Goal: Task Accomplishment & Management: Understand process/instructions

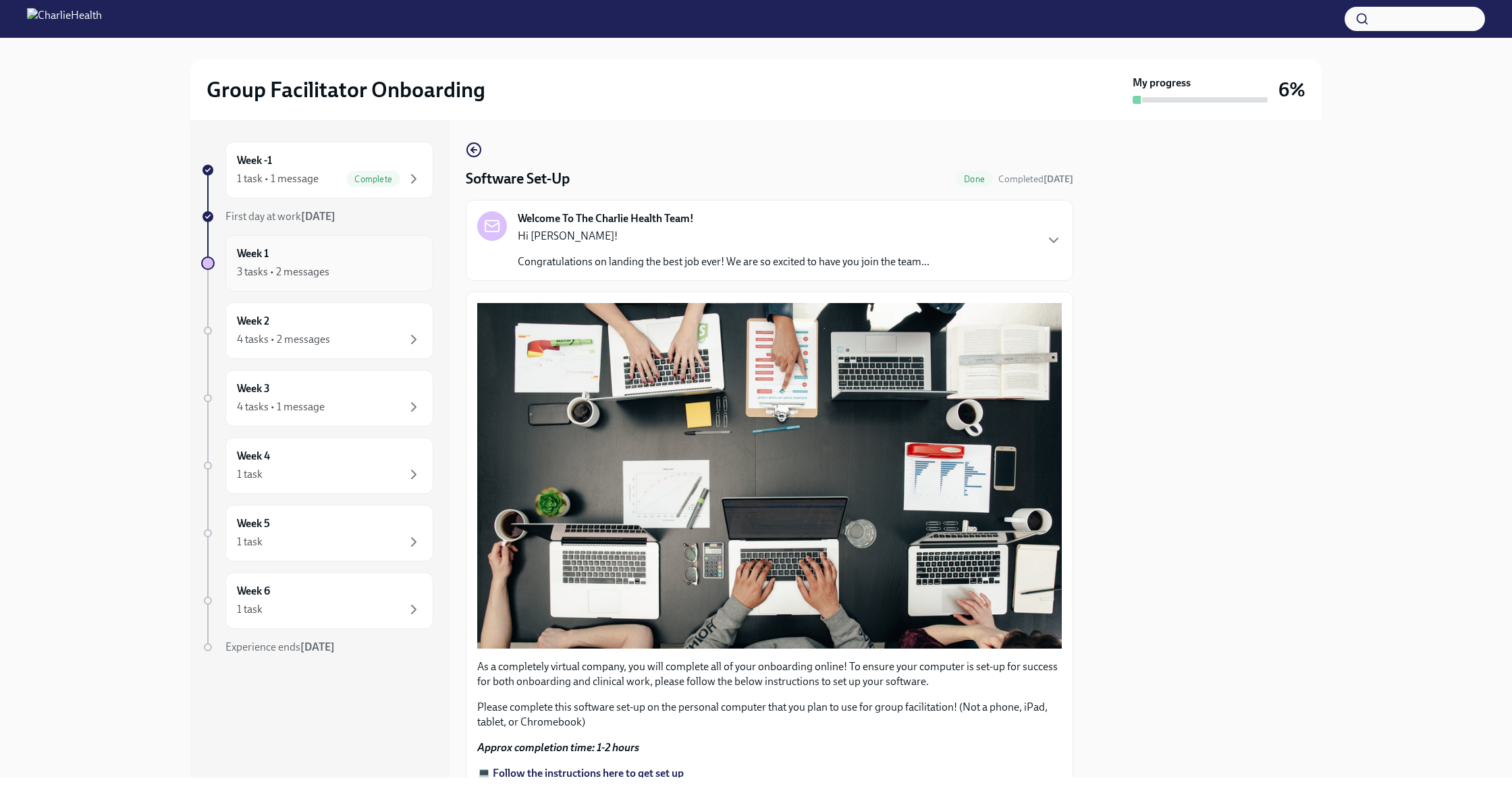
click at [355, 265] on div "3 tasks • 2 messages" at bounding box center [329, 272] width 185 height 16
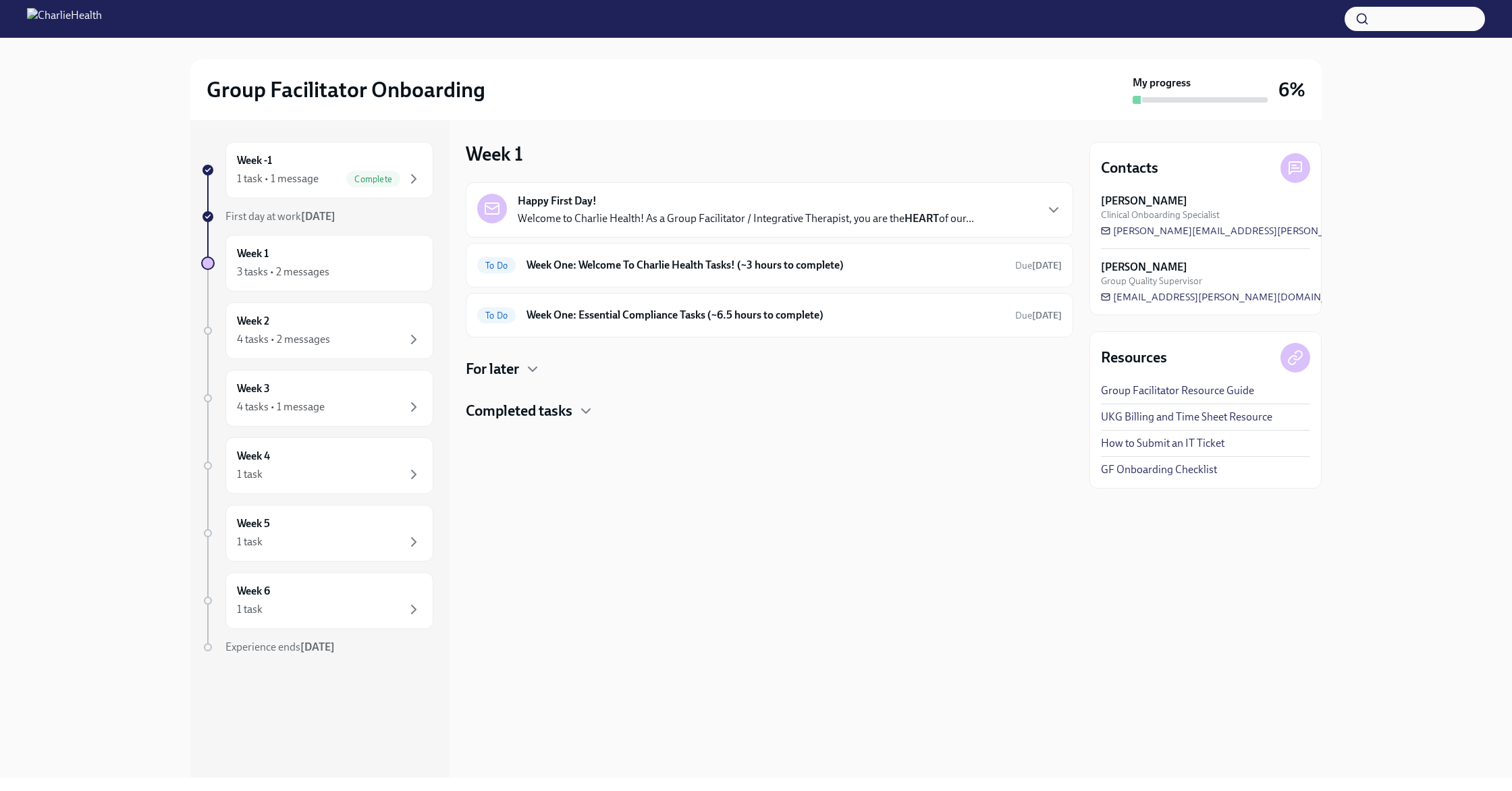
click at [777, 611] on div "Week 1 Happy First Day! Welcome to Charlie Health! As a Group Facilitator / Int…" at bounding box center [770, 448] width 608 height 657
click at [663, 211] on div "Happy First Day! Welcome to Charlie Health! As a Group Facilitator / Integrativ…" at bounding box center [745, 209] width 456 height 32
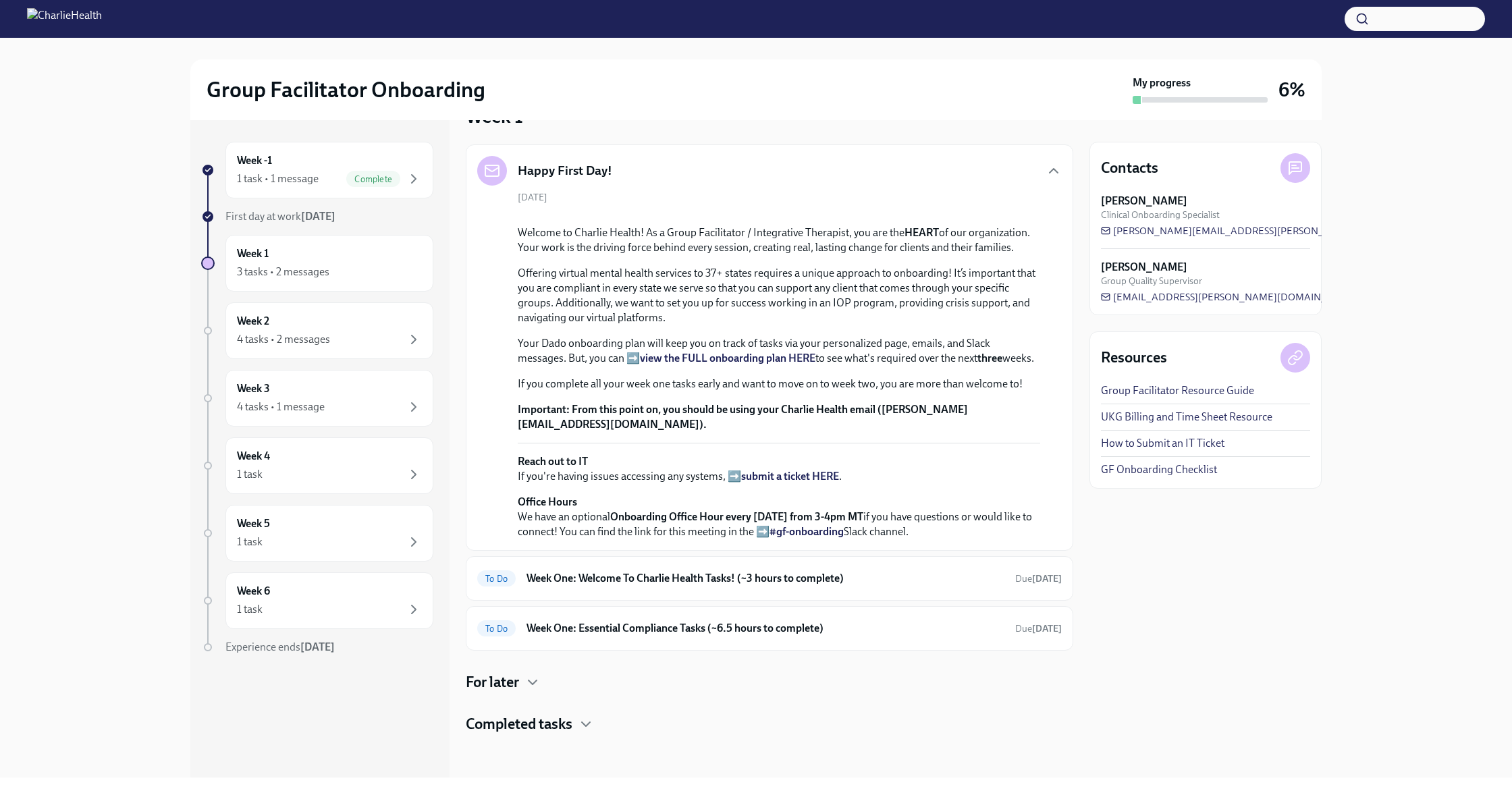
scroll to position [243, 0]
click at [726, 582] on h6 "Week One: Welcome To Charlie Health Tasks! (~3 hours to complete)" at bounding box center [765, 578] width 478 height 15
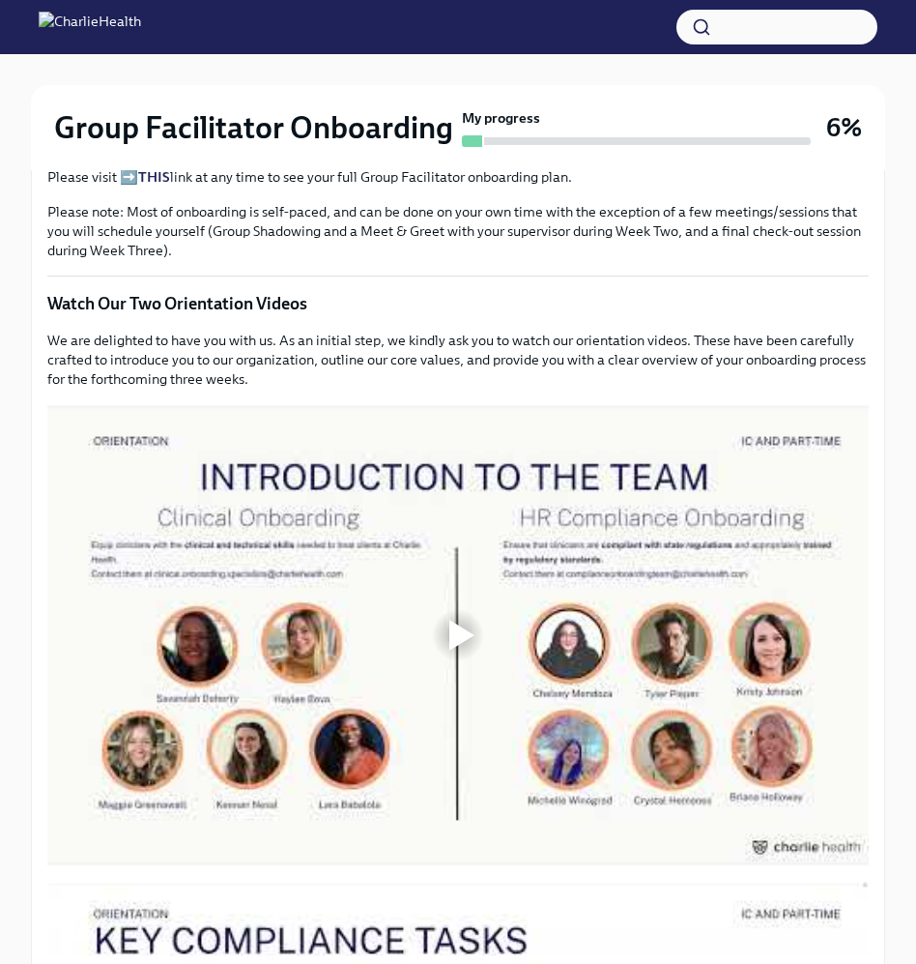
scroll to position [902, 0]
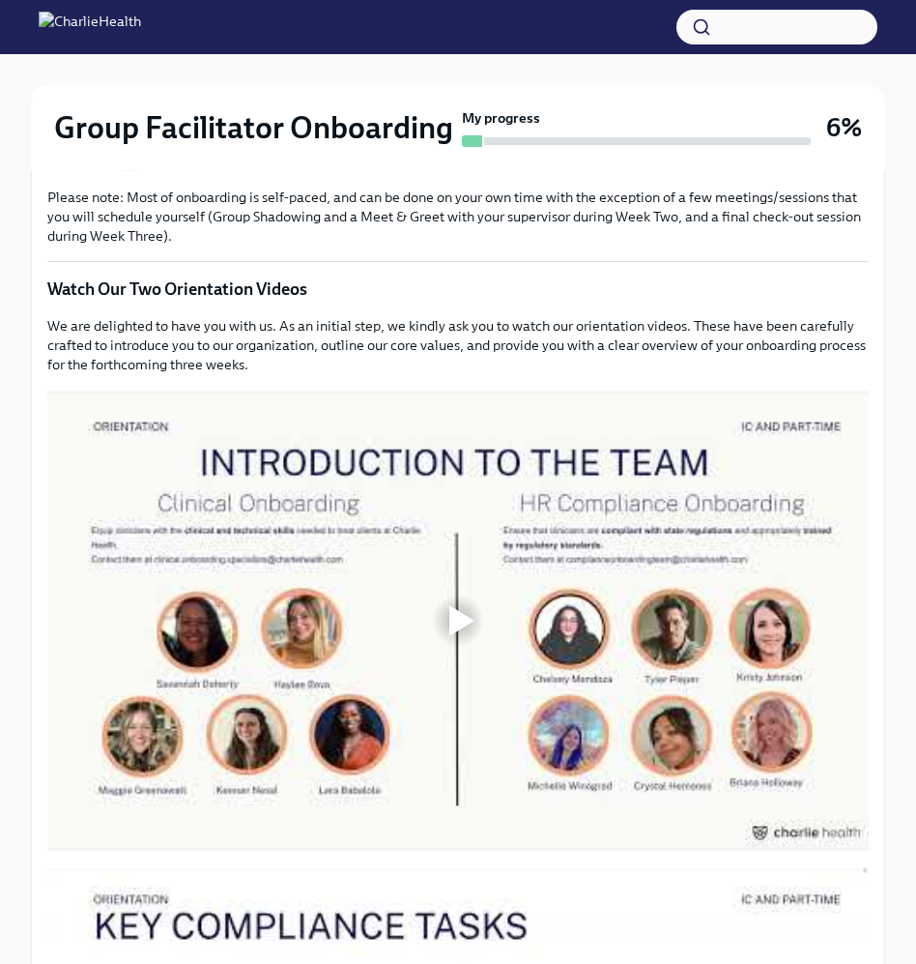
click at [603, 245] on p "Please note: Most of onboarding is self-paced, and can be done on your own time…" at bounding box center [458, 217] width 822 height 58
click at [450, 626] on div at bounding box center [461, 620] width 25 height 31
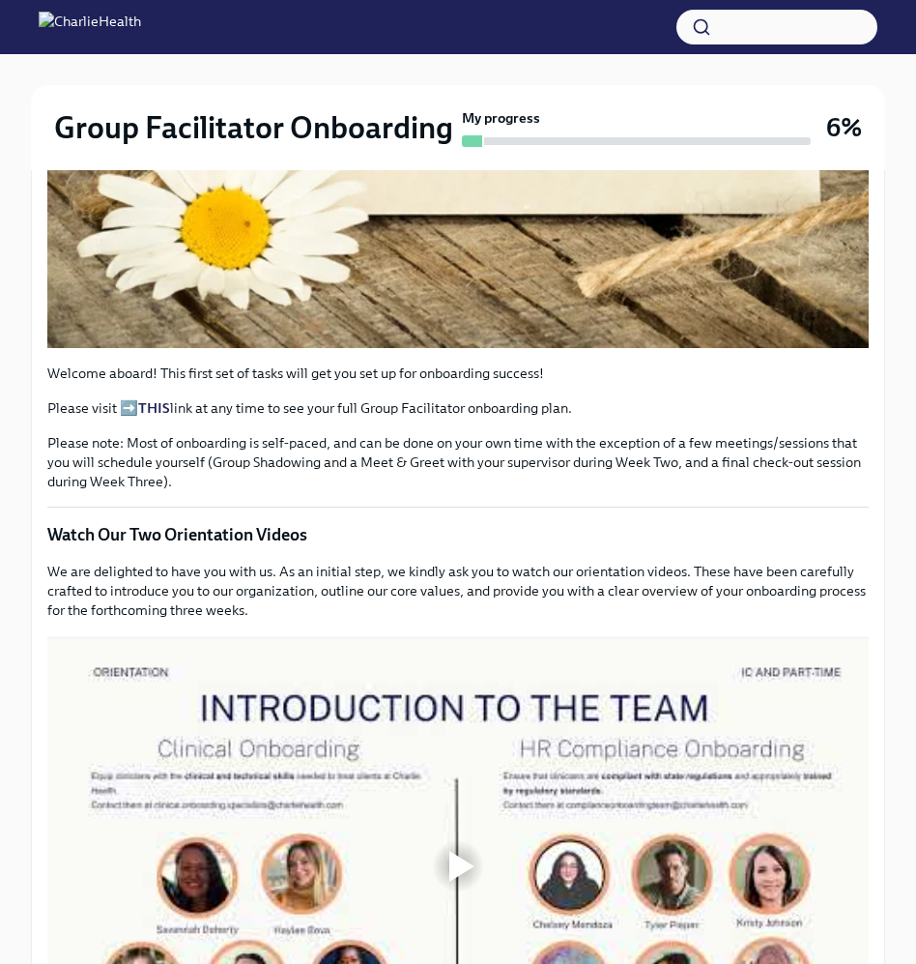
scroll to position [1066, 0]
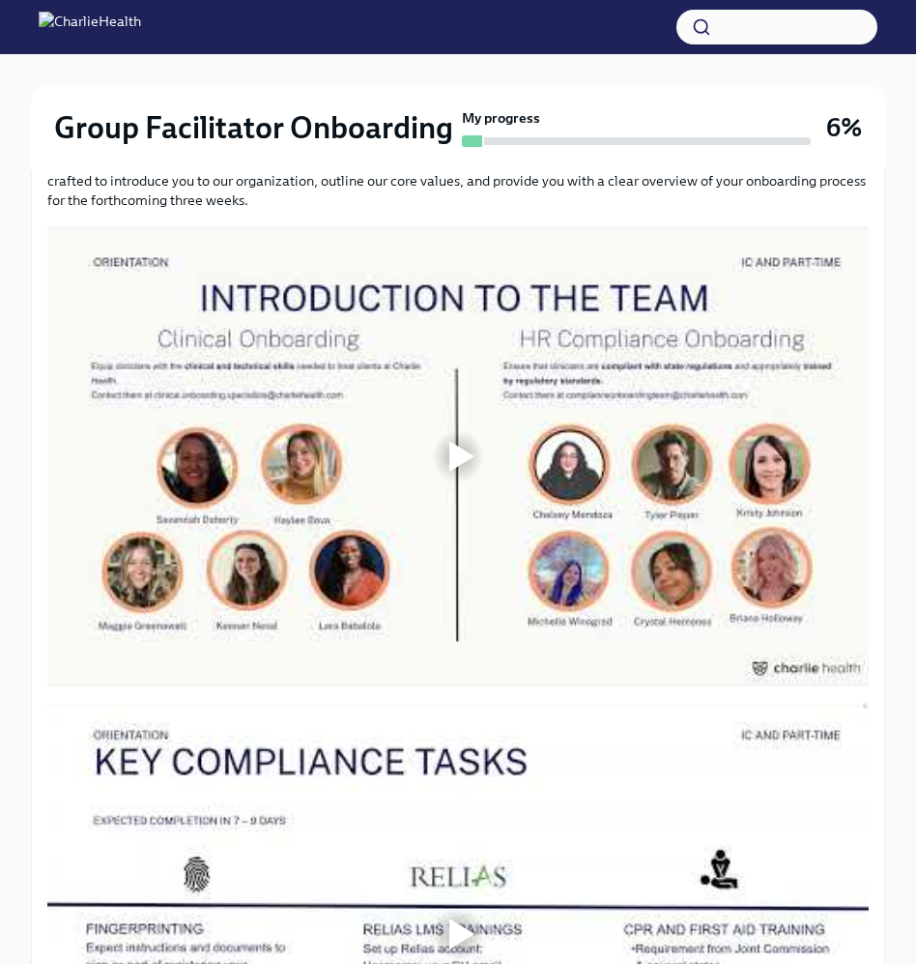
click at [465, 461] on div at bounding box center [461, 456] width 25 height 31
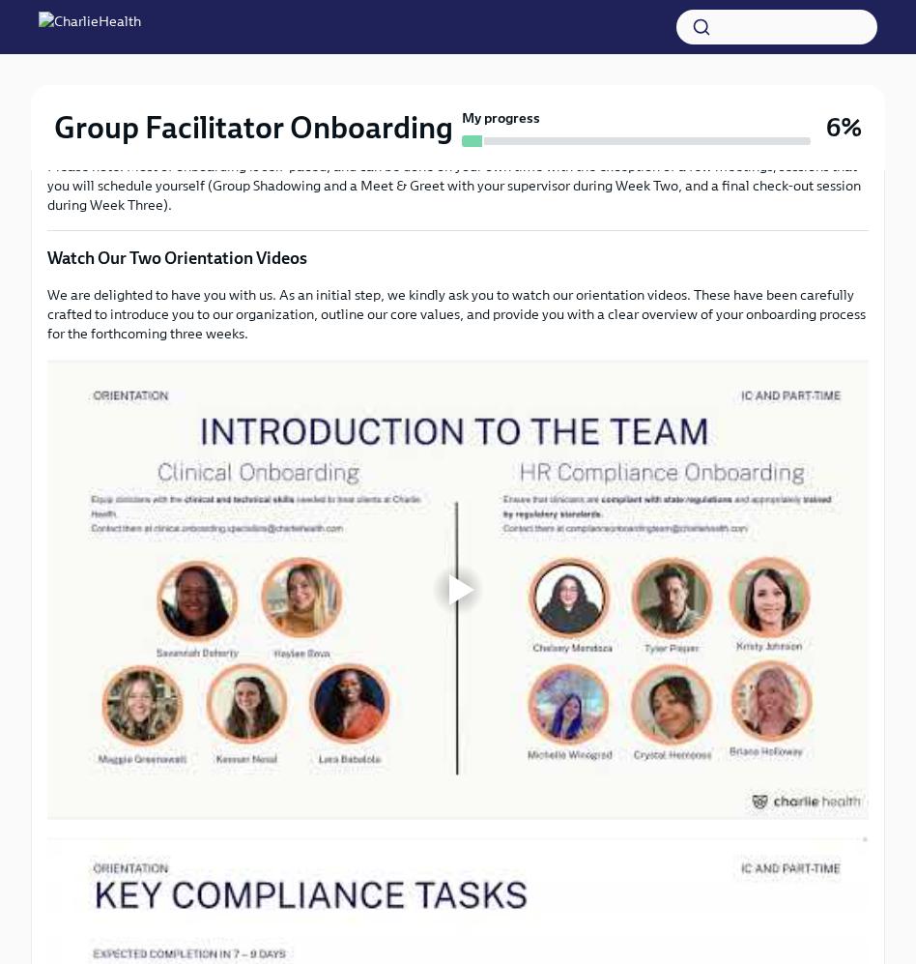
scroll to position [980, 0]
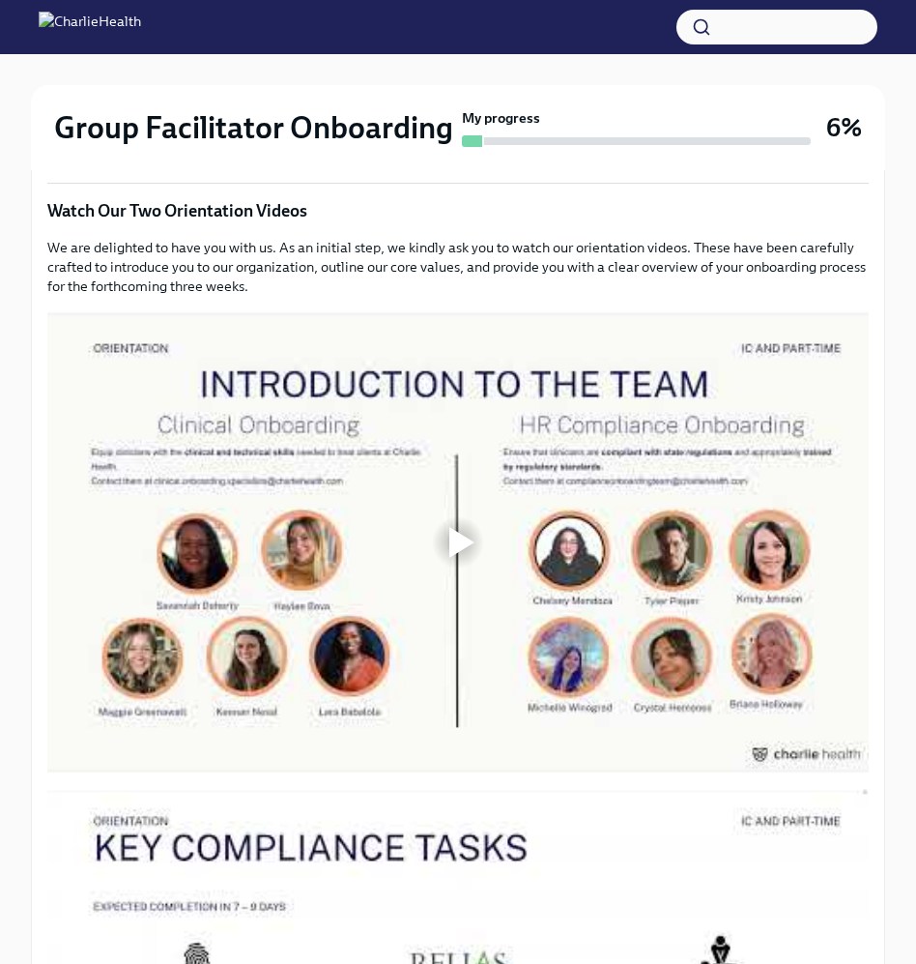
click at [467, 535] on div at bounding box center [461, 542] width 25 height 31
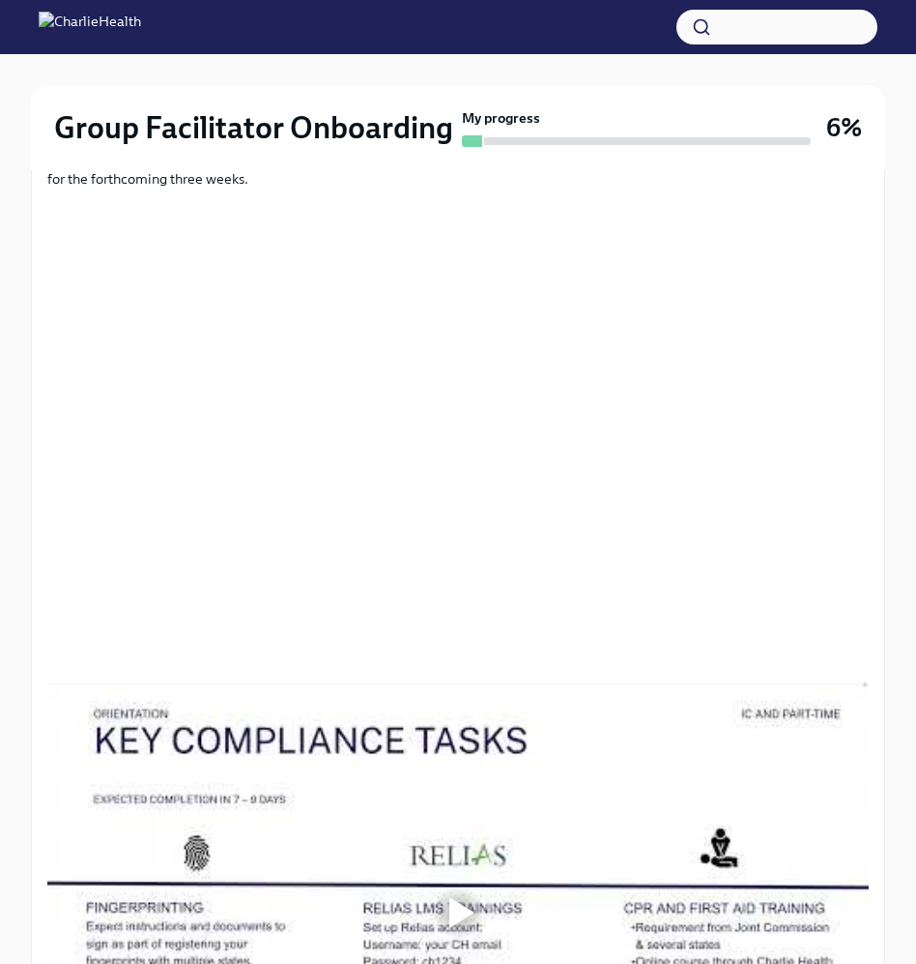
scroll to position [1072, 0]
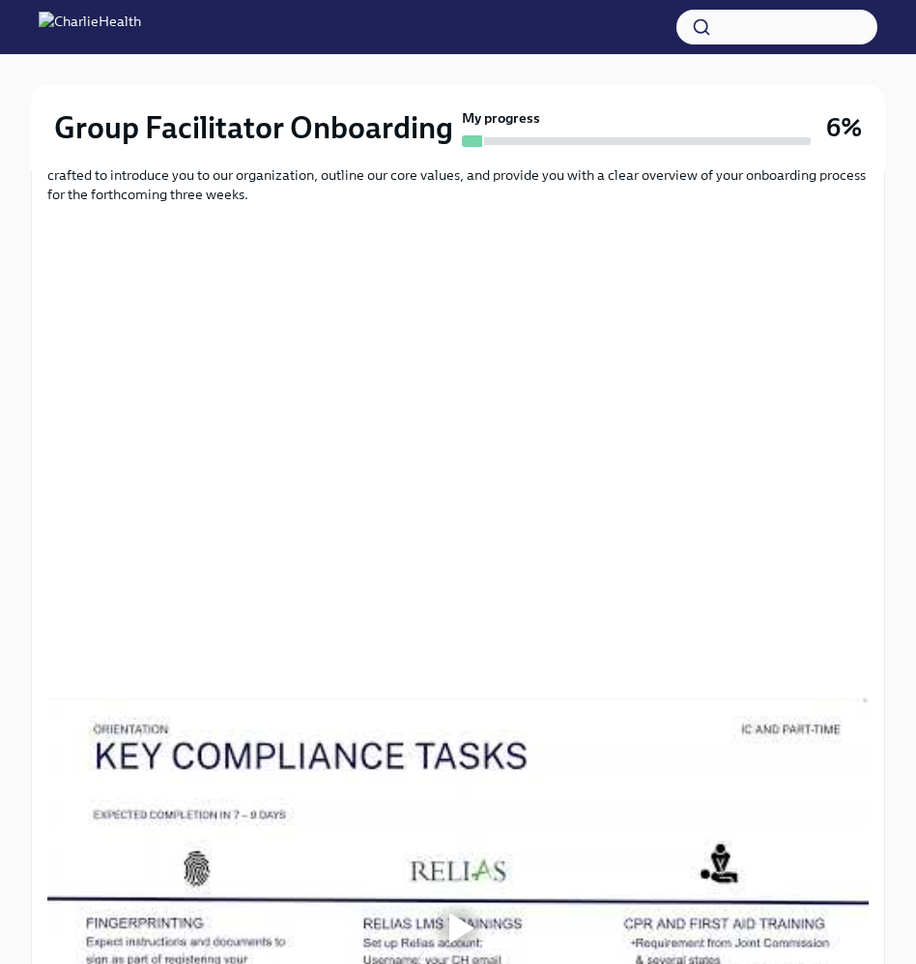
click at [888, 540] on div "Group Facilitator Onboarding My progress 6% Week 1 3 tasks • 2 messages Week On…" at bounding box center [458, 699] width 916 height 3434
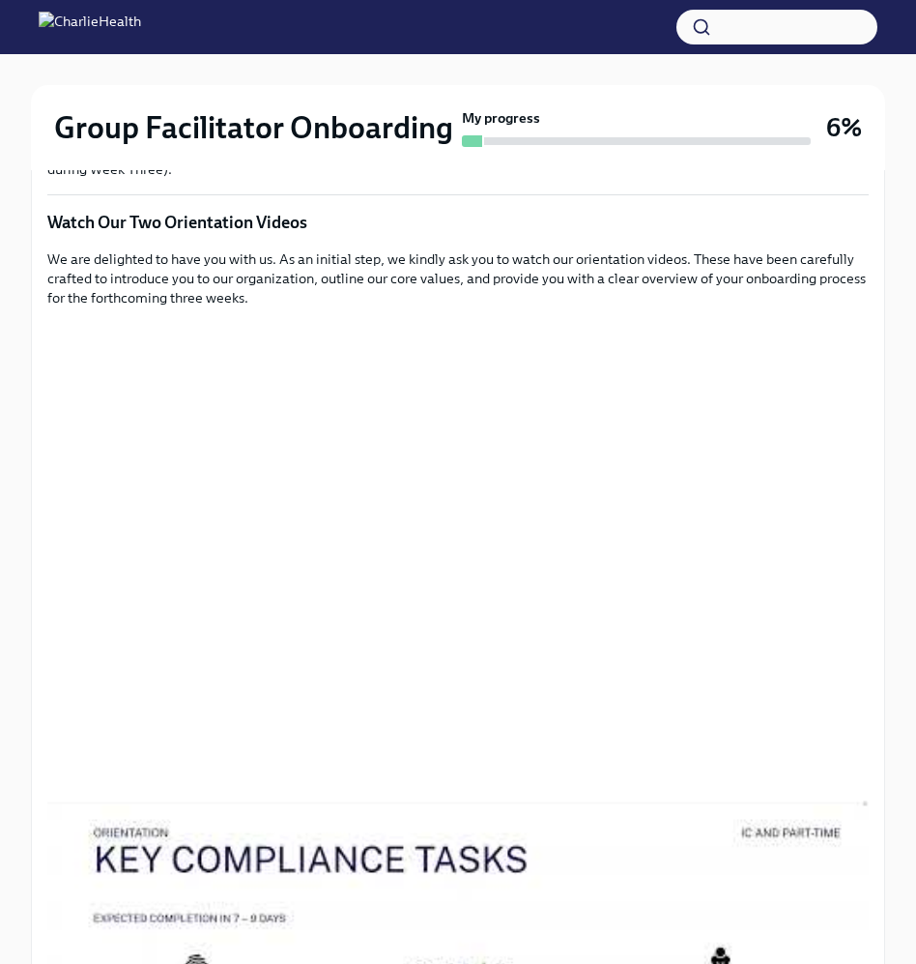
scroll to position [964, 0]
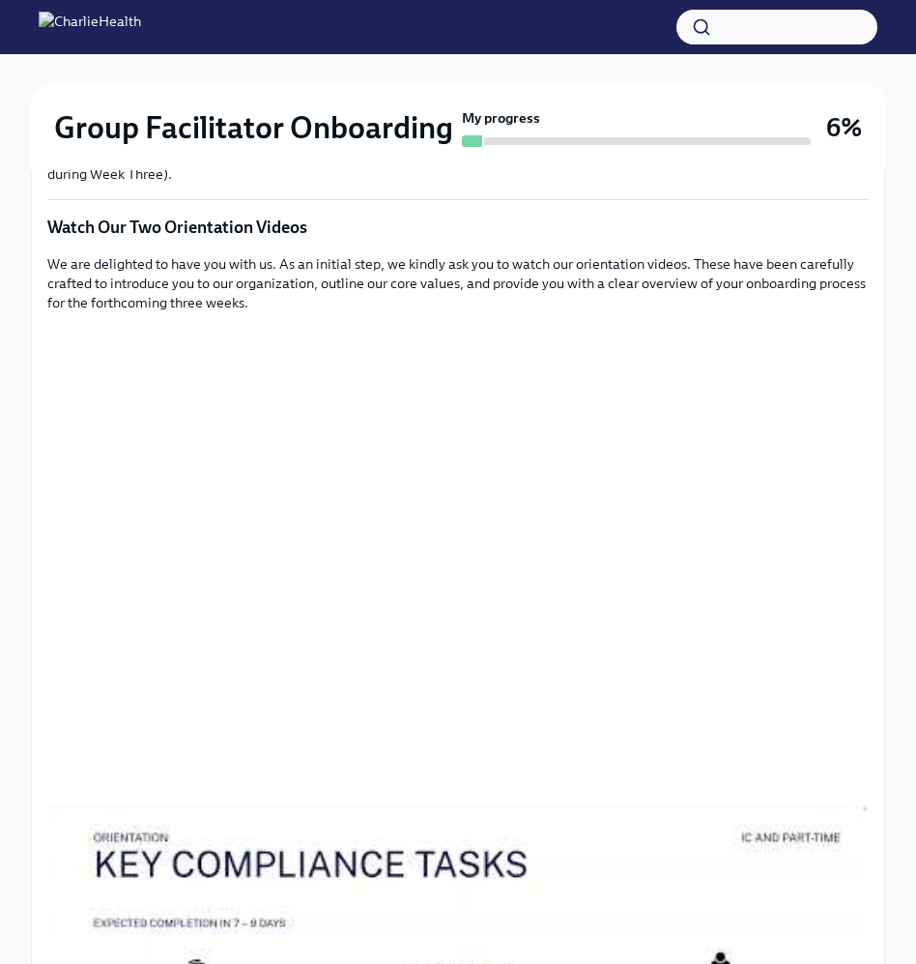
click at [765, 261] on p "We are delighted to have you with us. As an initial step, we kindly ask you to …" at bounding box center [458, 283] width 822 height 58
drag, startPoint x: 769, startPoint y: 280, endPoint x: 846, endPoint y: 292, distance: 77.2
click at [846, 292] on p "We are delighted to have you with us. As an initial step, we kindly ask you to …" at bounding box center [458, 283] width 822 height 58
click at [775, 237] on p "Watch Our Two Orientation Videos" at bounding box center [458, 227] width 822 height 23
click at [624, 246] on div "Welcome aboard! This first set of tasks will get you set up for onboarding succ…" at bounding box center [458, 962] width 822 height 2829
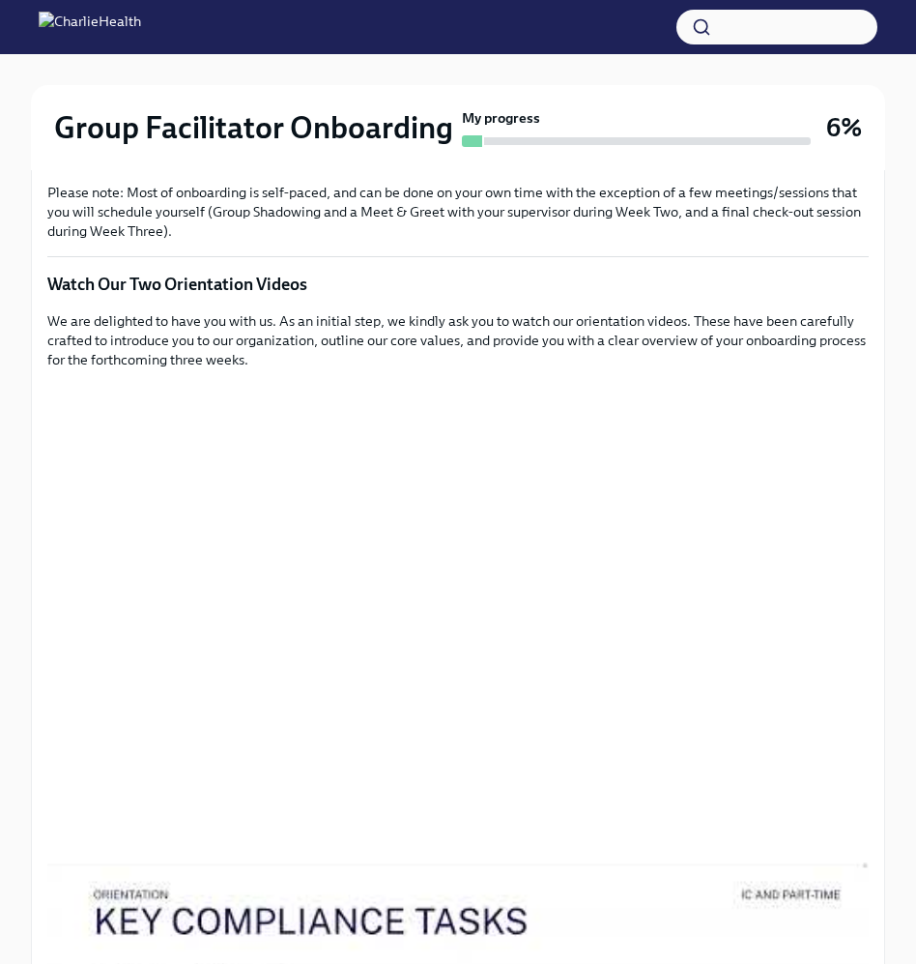
scroll to position [906, 0]
click at [441, 213] on p "Please note: Most of onboarding is self-paced, and can be done on your own time…" at bounding box center [458, 213] width 822 height 58
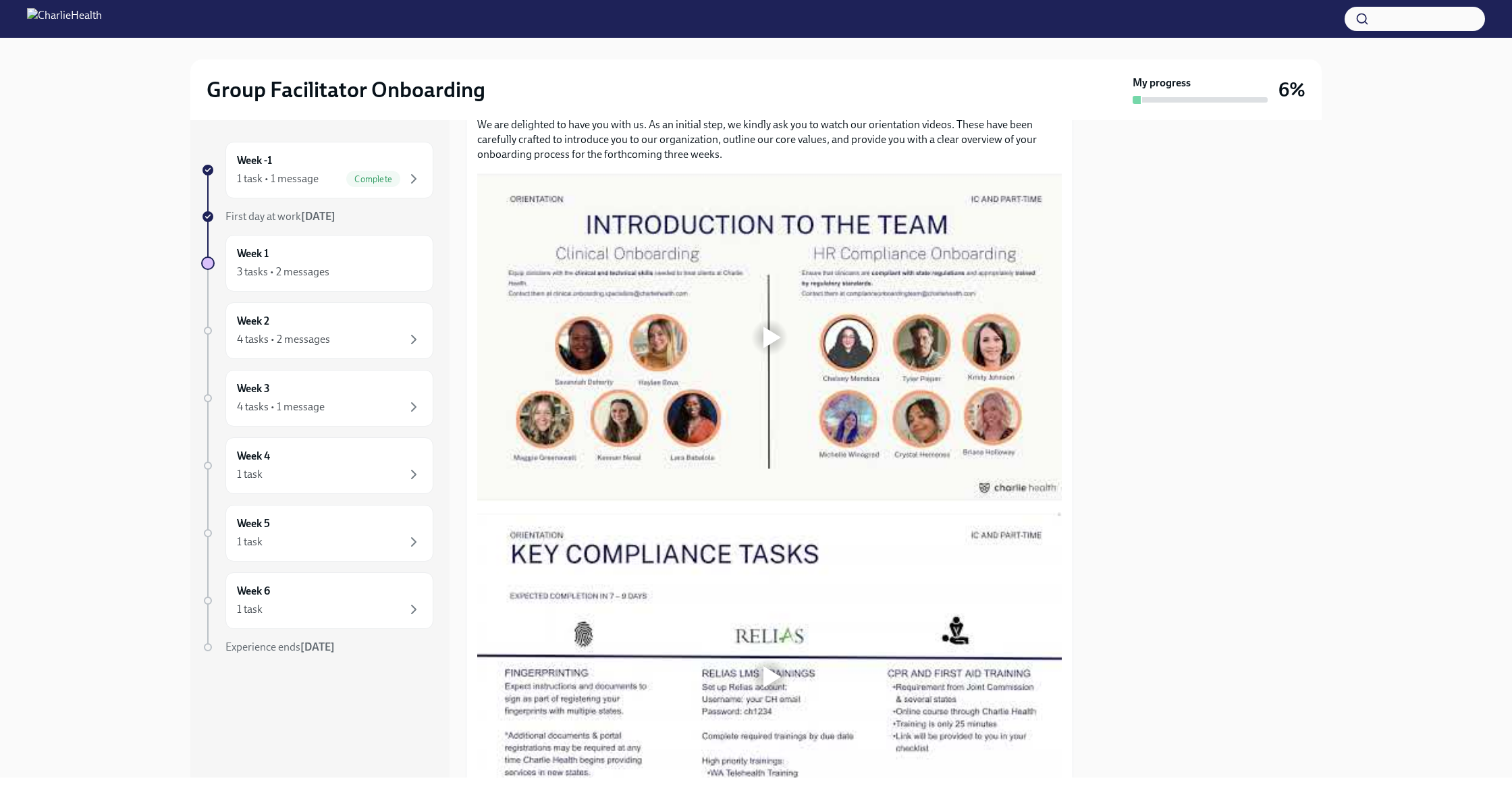
scroll to position [0, 0]
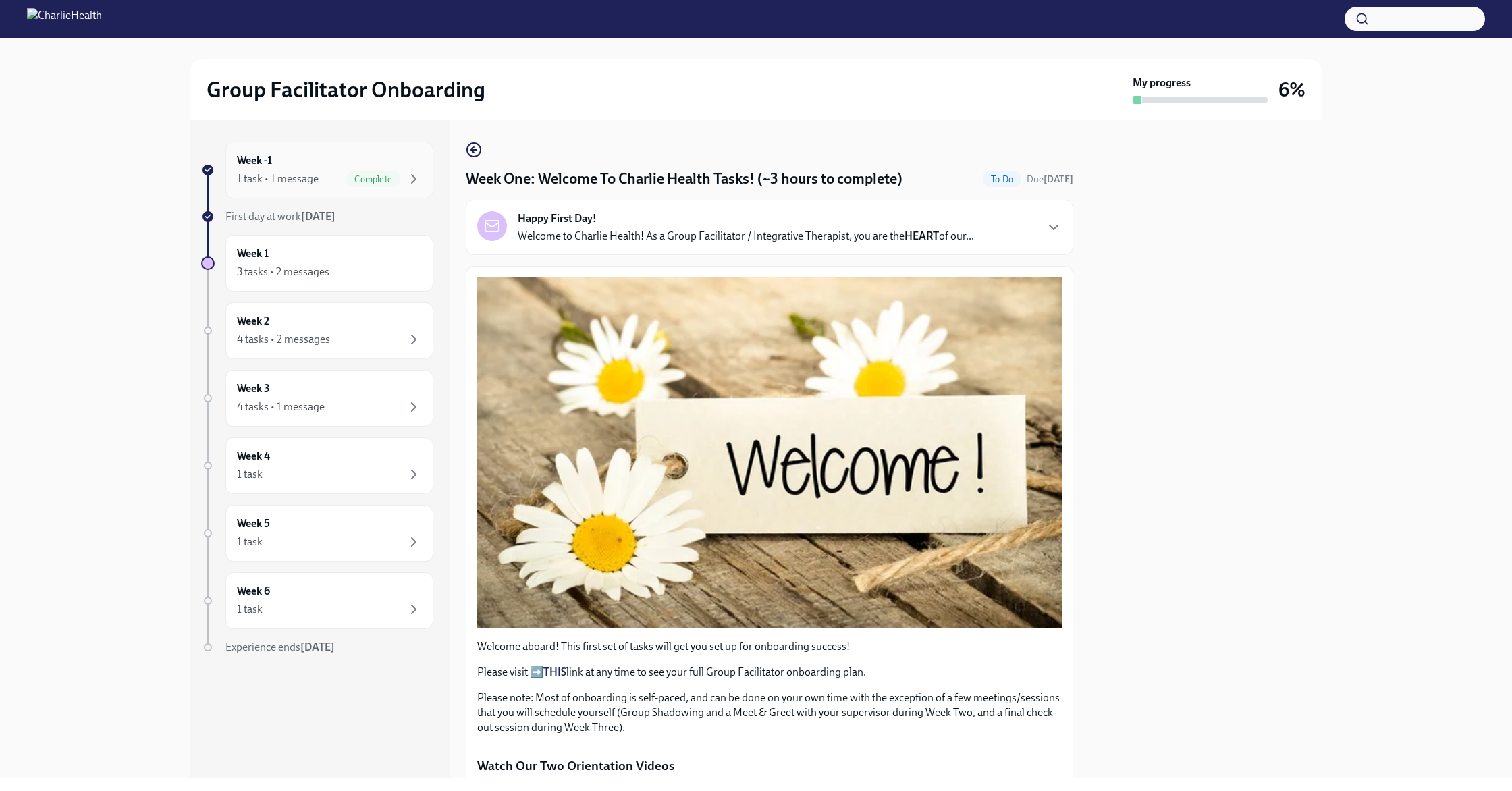
click at [302, 174] on div "1 task • 1 message" at bounding box center [277, 178] width 82 height 15
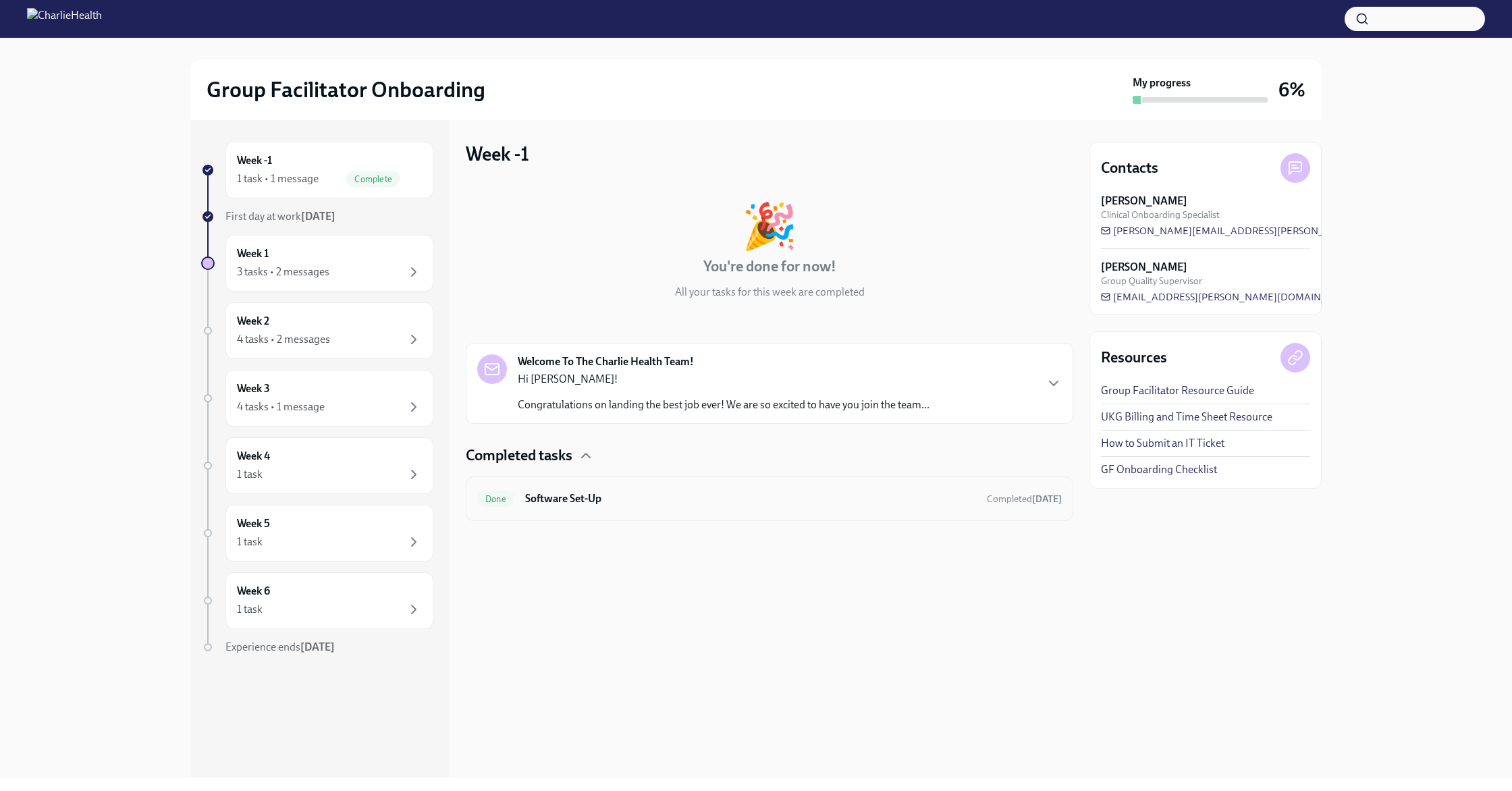
click at [697, 501] on h6 "Software Set-Up" at bounding box center [751, 498] width 451 height 15
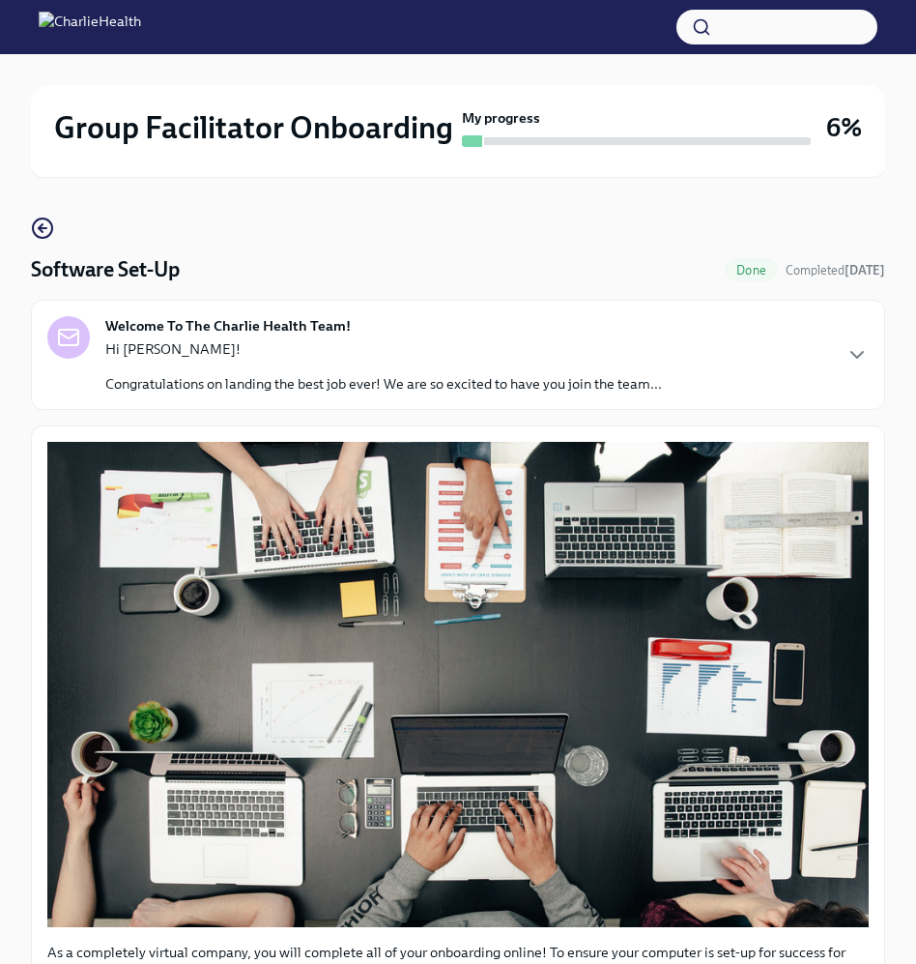
scroll to position [549, 0]
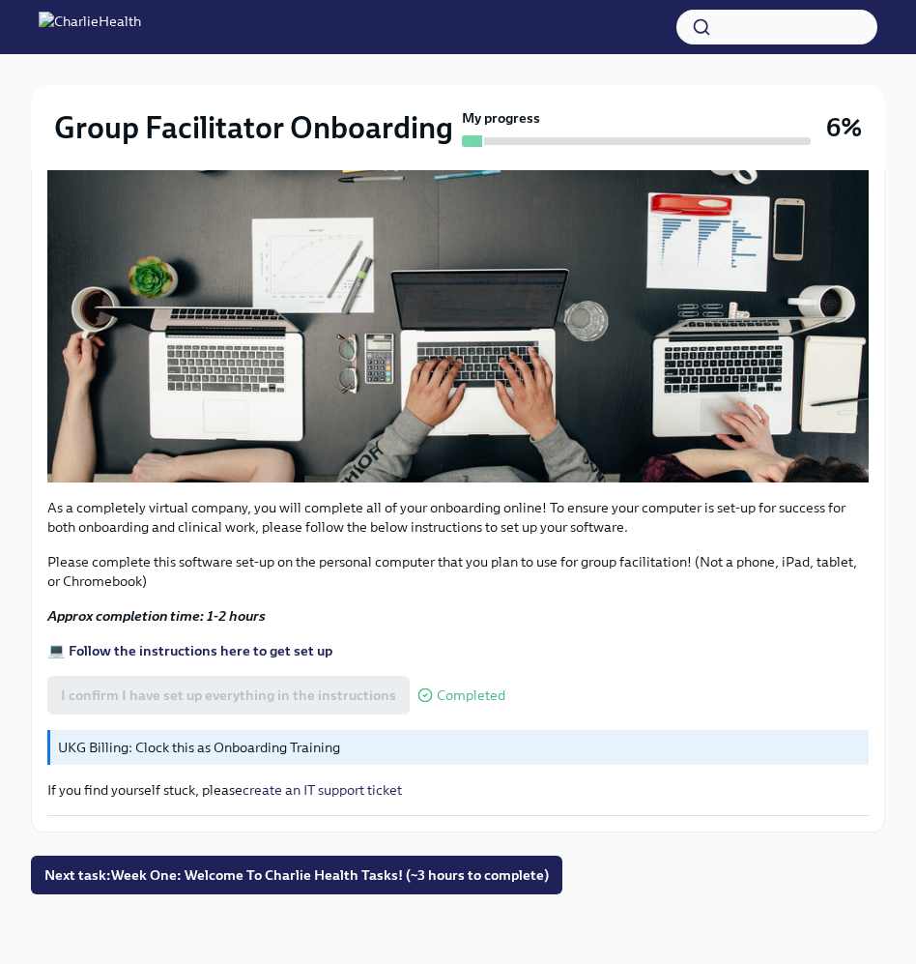
click at [651, 557] on p "Please complete this software set-up on the personal computer that you plan to …" at bounding box center [458, 571] width 822 height 39
